Goal: Register for event/course

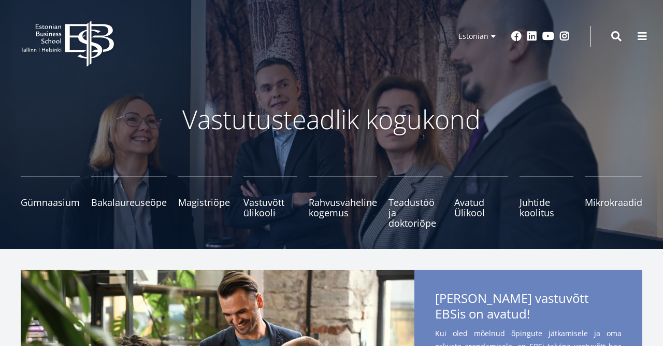
click at [211, 215] on small "Tutvu ja registreeru" at bounding box center [205, 218] width 54 height 16
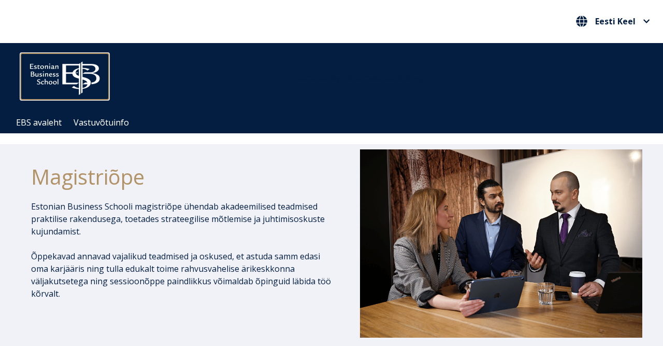
click at [65, 72] on img at bounding box center [65, 75] width 88 height 45
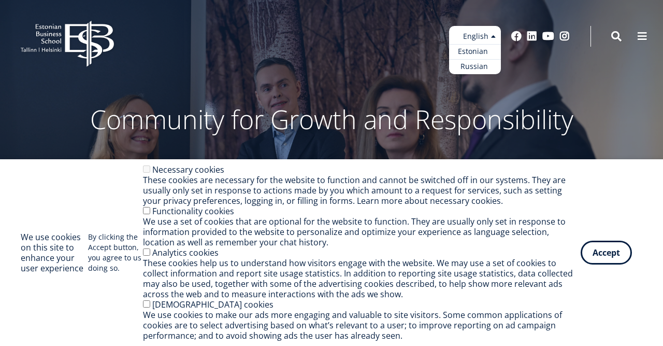
click at [476, 51] on link "Estonian" at bounding box center [475, 51] width 52 height 15
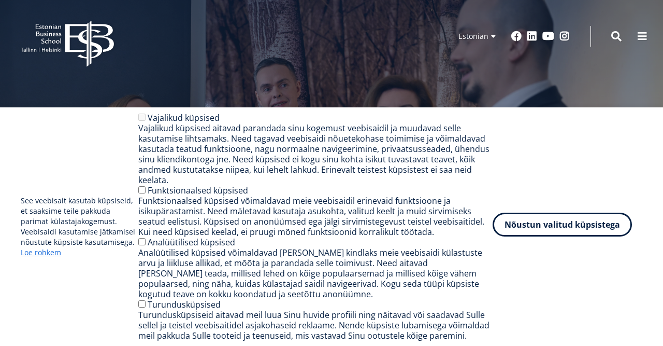
click at [534, 231] on button "Nõustun valitud küpsistega" at bounding box center [562, 224] width 139 height 24
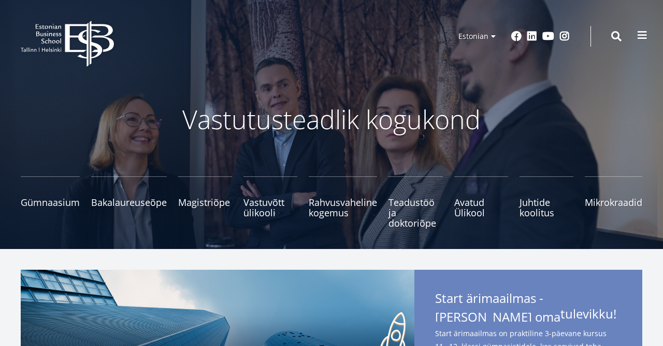
click at [645, 36] on span at bounding box center [642, 35] width 10 height 10
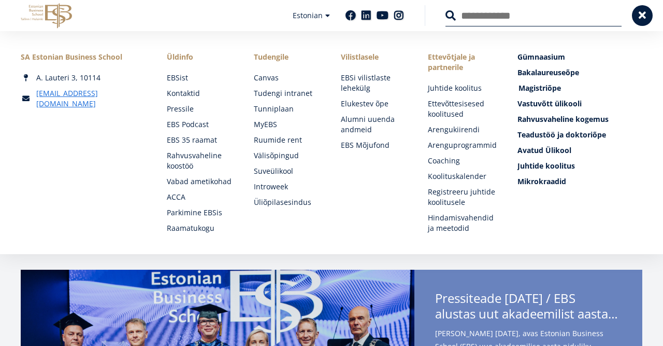
click at [519, 90] on span "Magistriõpe Tutvu ja registreeru" at bounding box center [540, 88] width 42 height 10
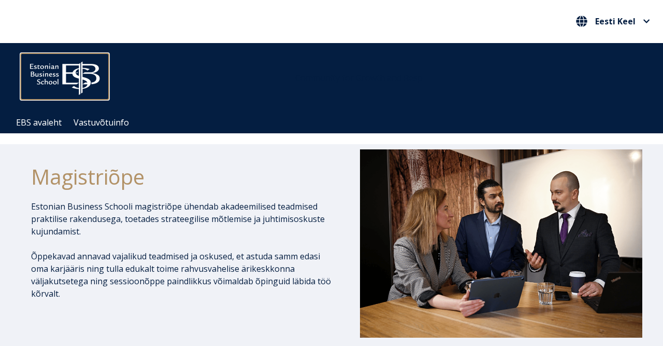
click at [66, 75] on img at bounding box center [65, 75] width 88 height 45
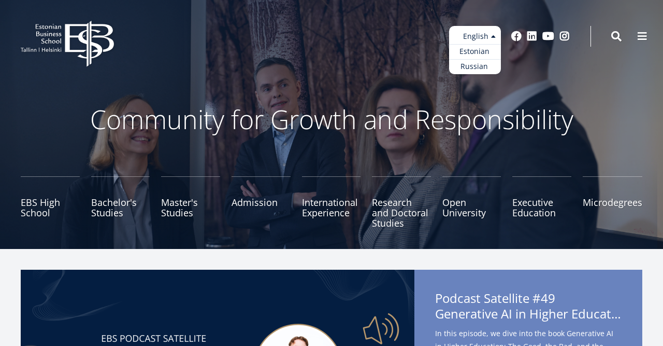
click at [487, 40] on ul "Estonian English Russian" at bounding box center [475, 50] width 52 height 48
click at [482, 53] on link "Estonian" at bounding box center [475, 51] width 52 height 15
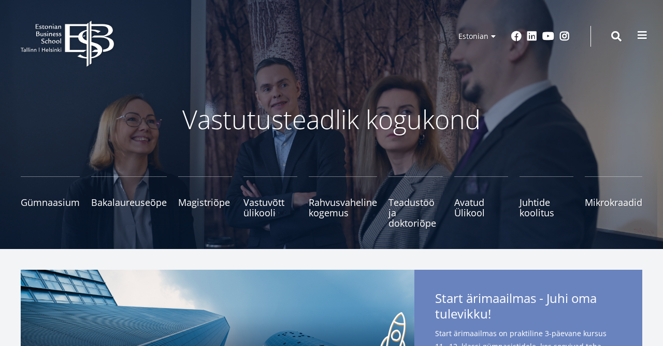
click at [643, 36] on span at bounding box center [642, 35] width 10 height 10
